Goal: Check status: Check status

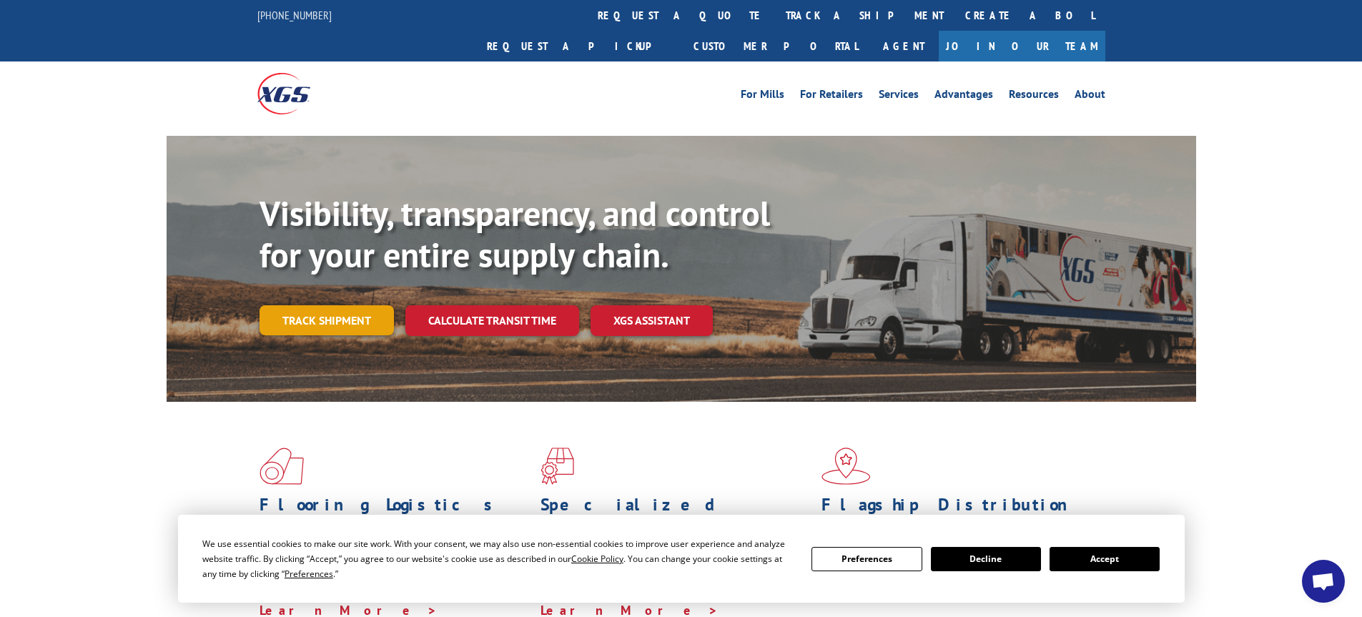
click at [327, 305] on link "Track shipment" at bounding box center [327, 320] width 134 height 30
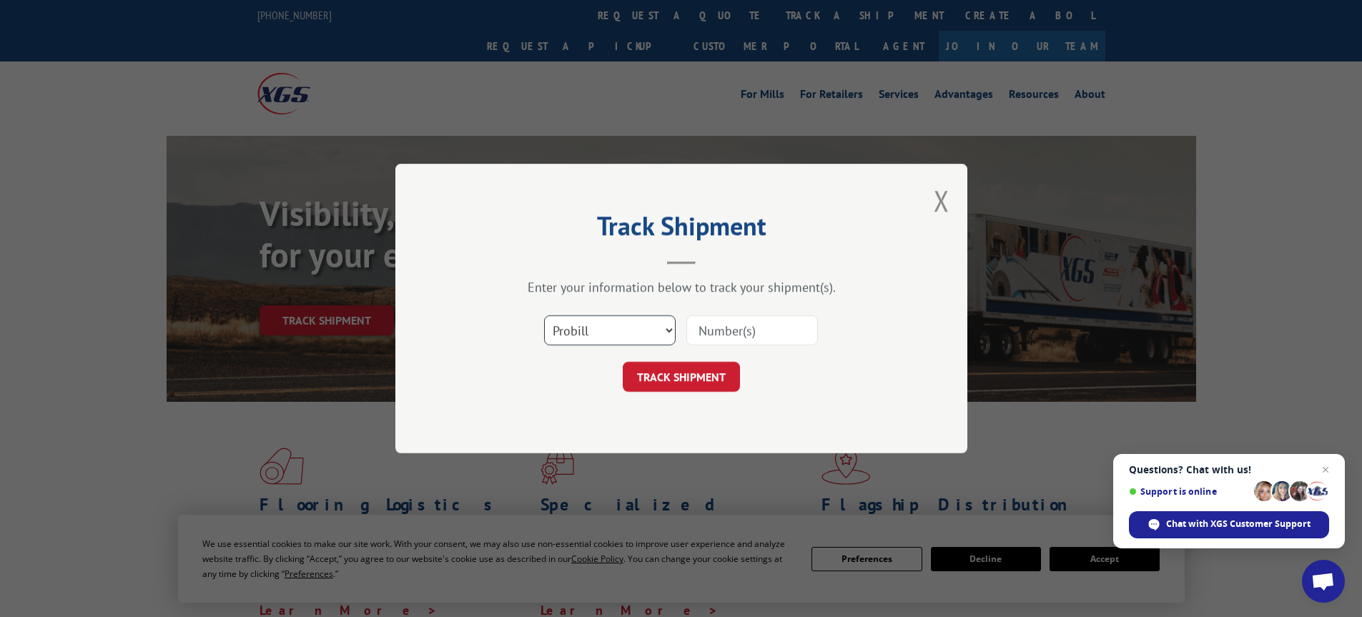
click at [663, 330] on select "Select category... Probill BOL PO" at bounding box center [610, 330] width 132 height 30
select select "bol"
click at [544, 315] on select "Select category... Probill BOL PO" at bounding box center [610, 330] width 132 height 30
click at [761, 337] on input at bounding box center [752, 330] width 132 height 30
type input "645334"
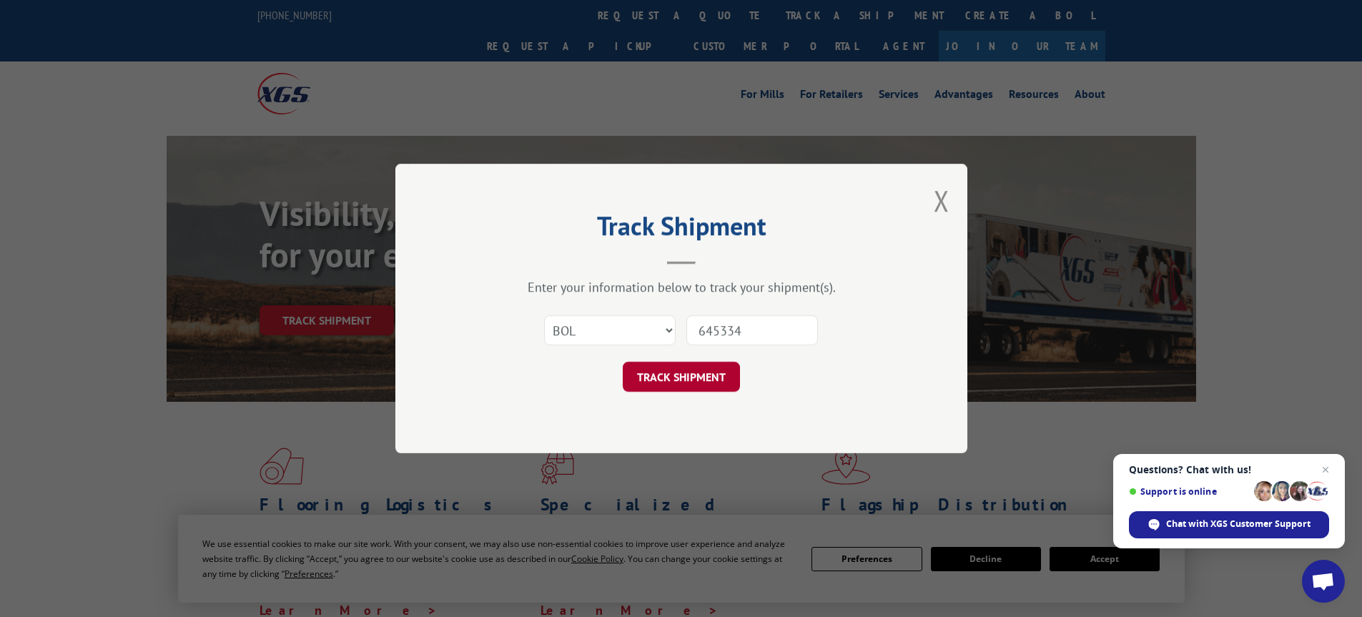
click at [685, 375] on button "TRACK SHIPMENT" at bounding box center [681, 377] width 117 height 30
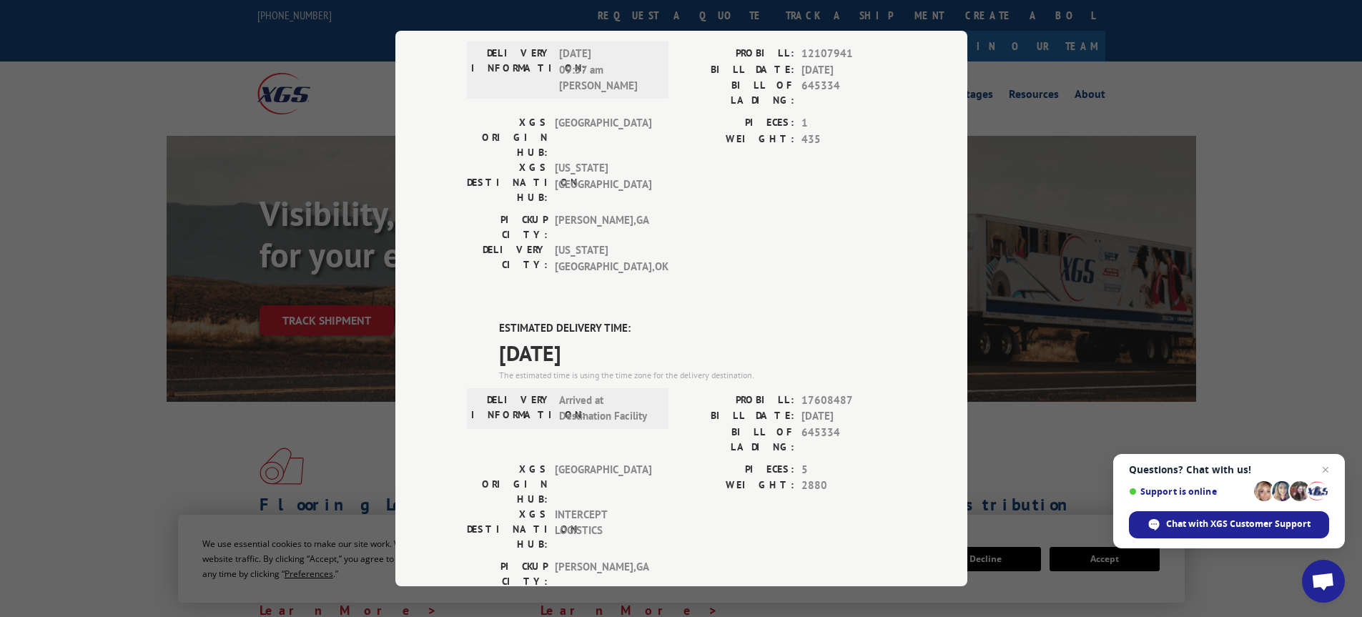
scroll to position [215, 0]
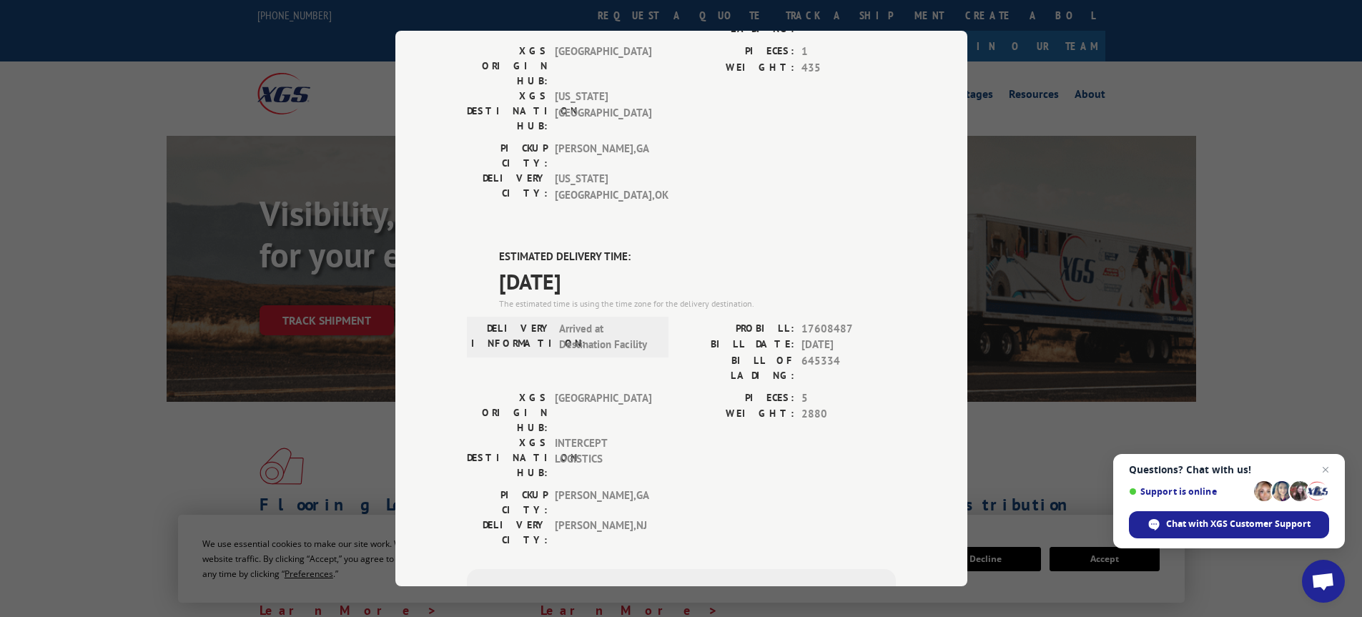
type input "[PHONE_NUMBER]"
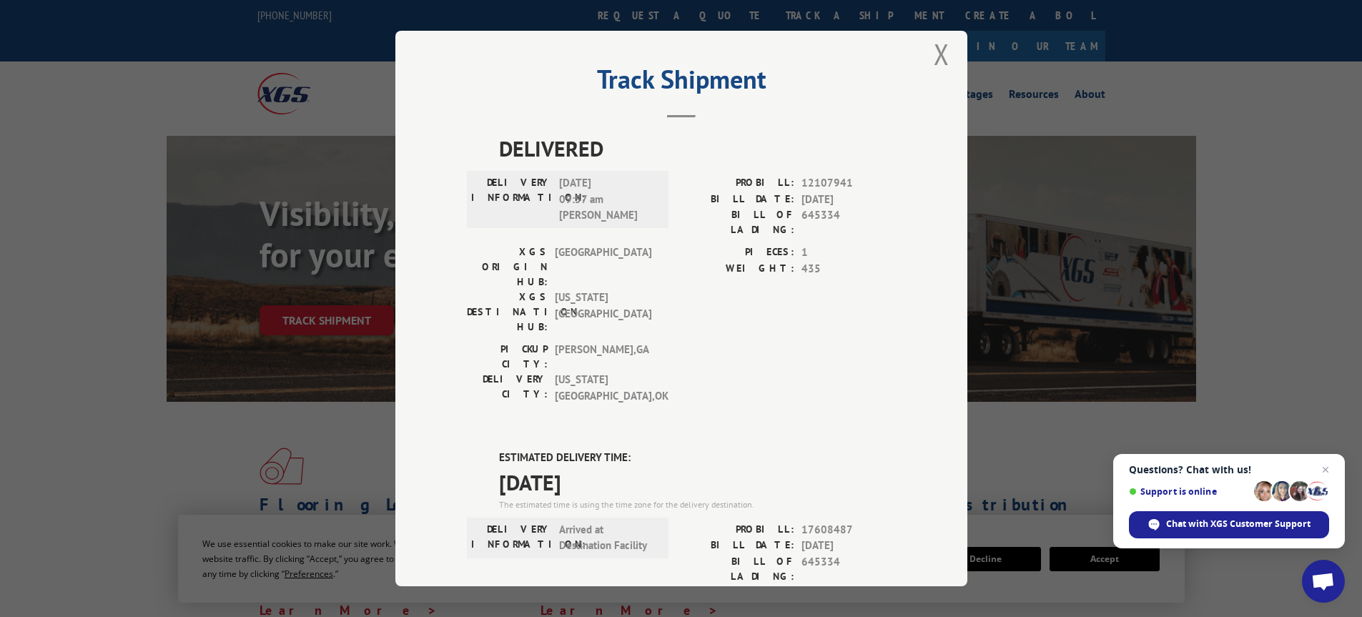
scroll to position [0, 0]
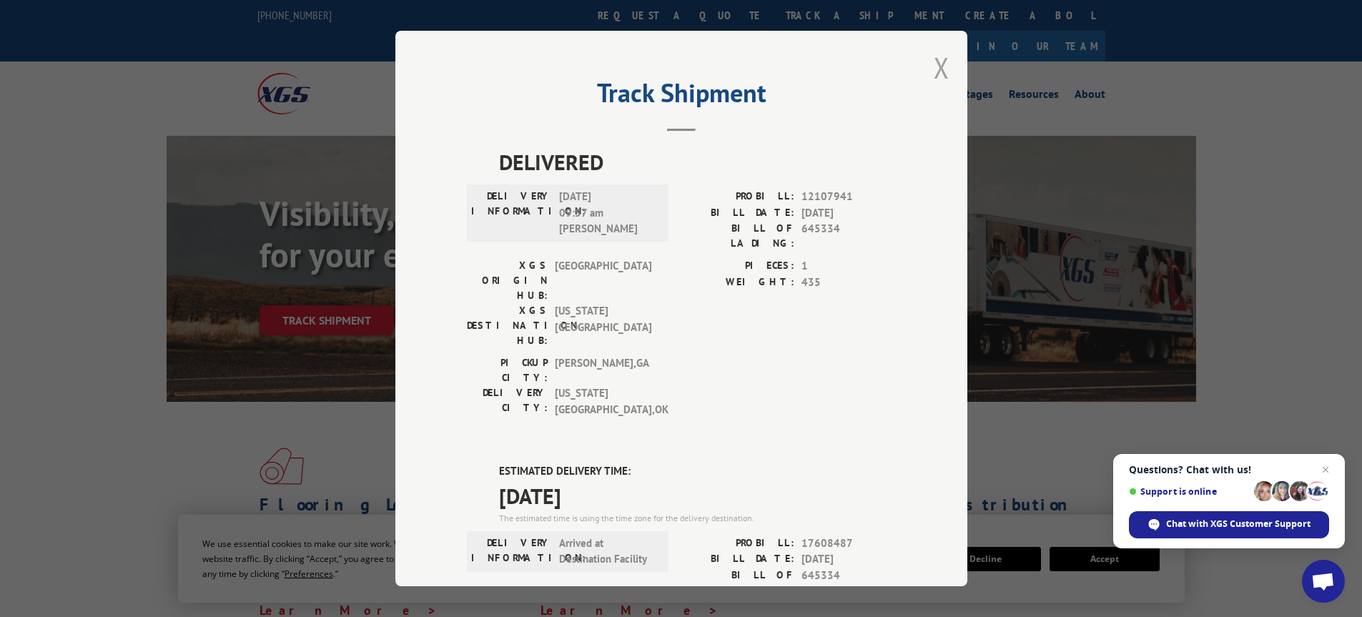
click at [940, 69] on button "Close modal" at bounding box center [942, 68] width 16 height 38
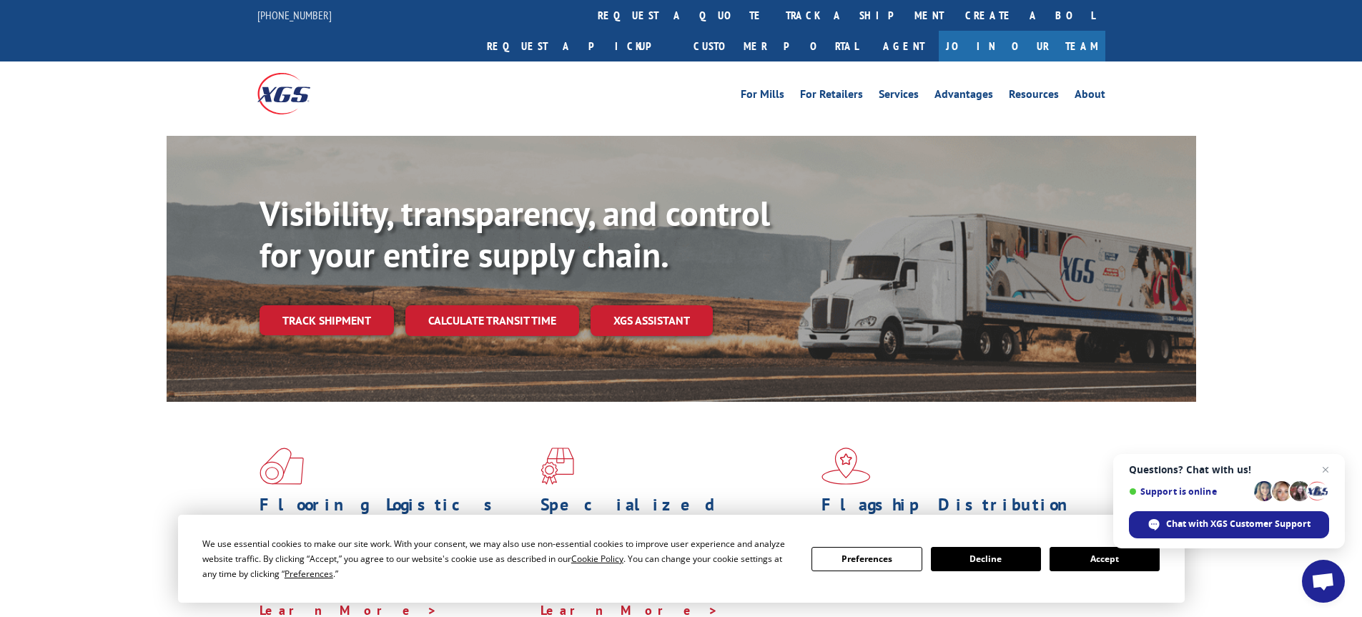
click at [1080, 561] on button "Accept" at bounding box center [1105, 559] width 110 height 24
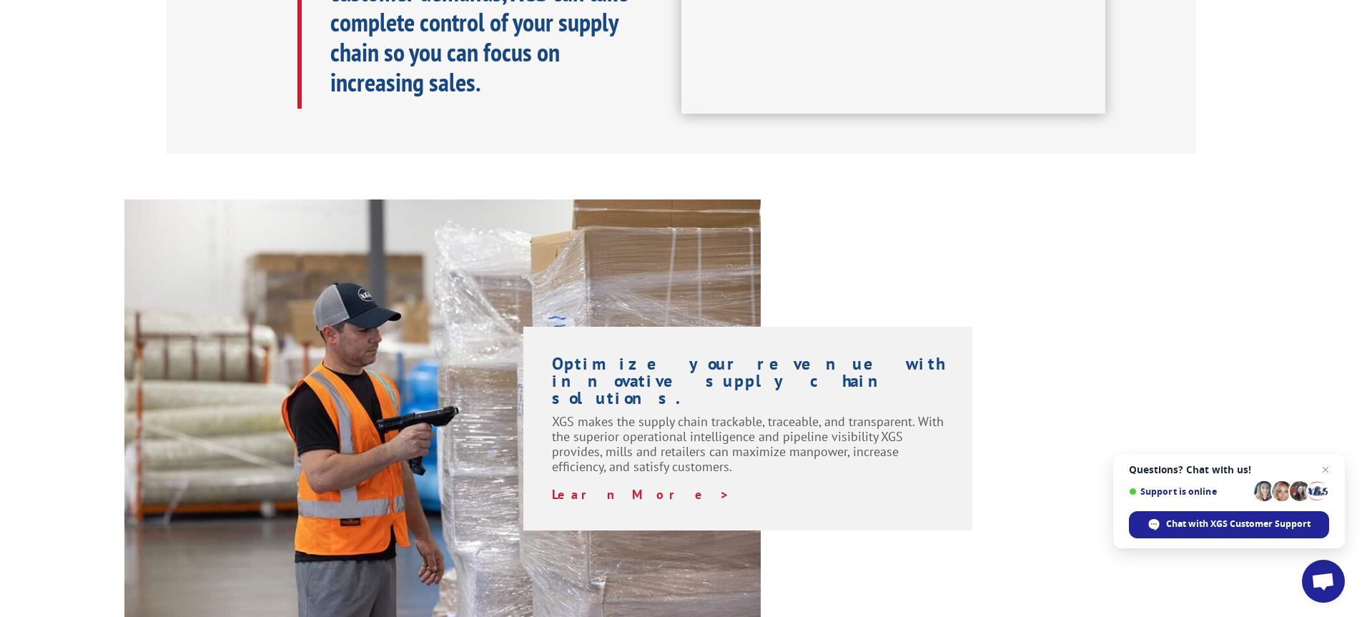
scroll to position [858, 0]
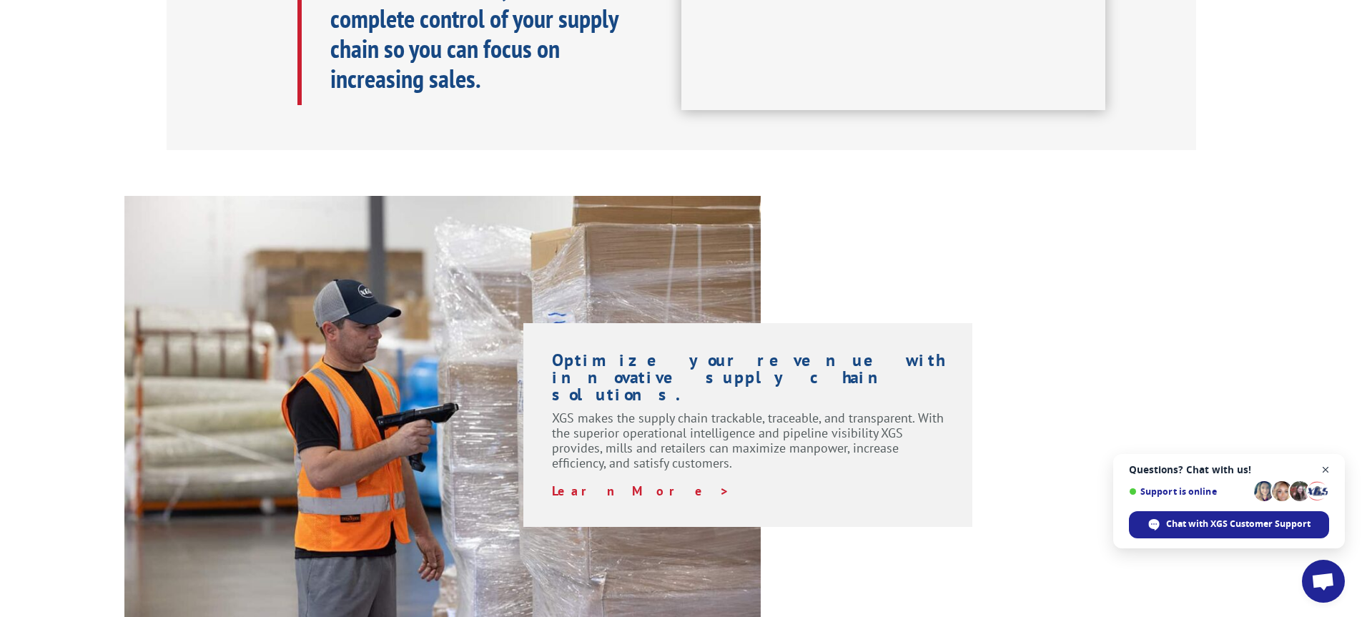
click at [1329, 471] on span "Close chat" at bounding box center [1326, 470] width 18 height 18
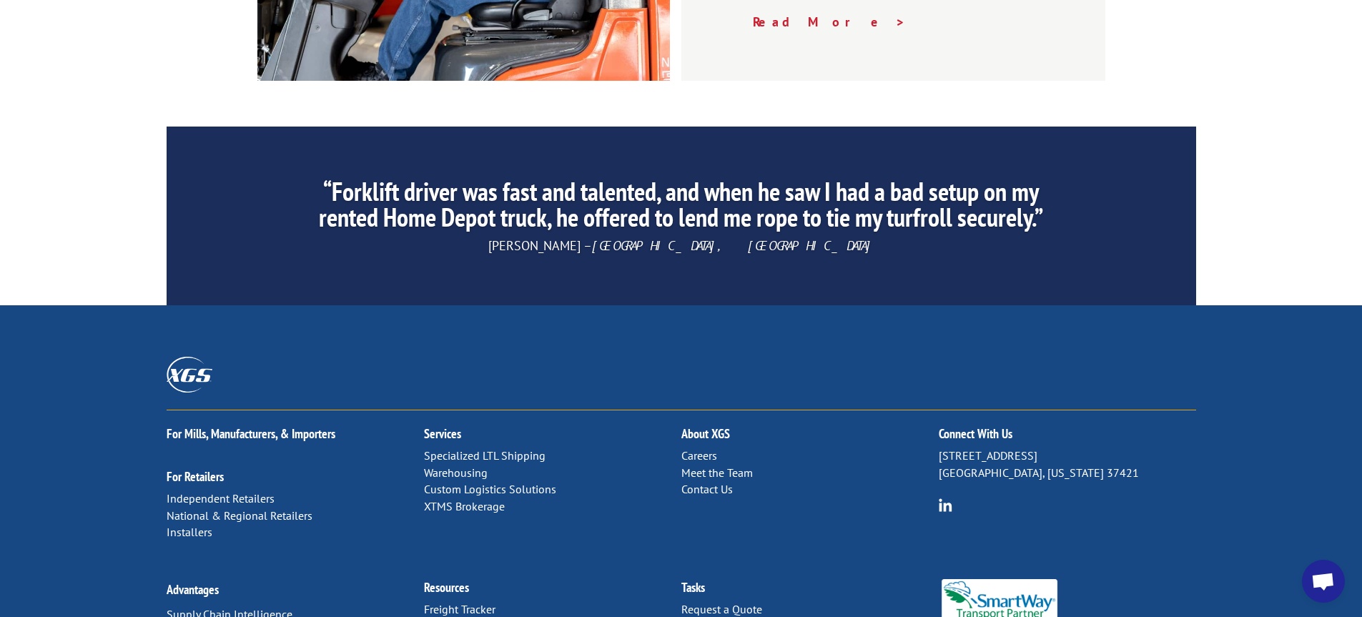
scroll to position [2213, 0]
